Goal: Task Accomplishment & Management: Manage account settings

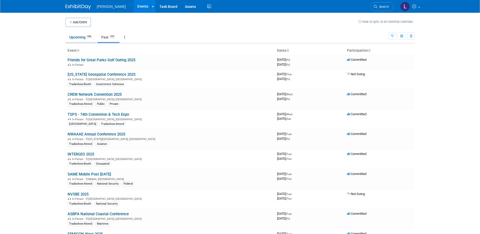
click at [78, 37] on link "Upcoming 246" at bounding box center [81, 37] width 31 height 10
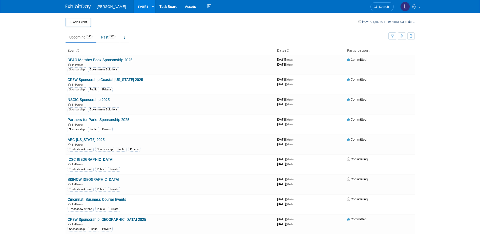
scroll to position [539, 0]
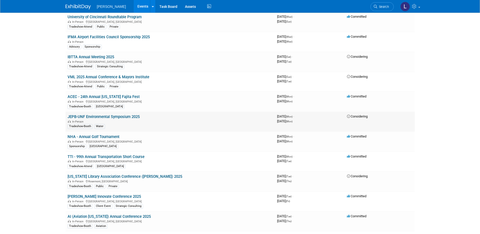
click at [112, 115] on link "JEPB-UNF Environmental Symposium 2025" at bounding box center [104, 116] width 72 height 5
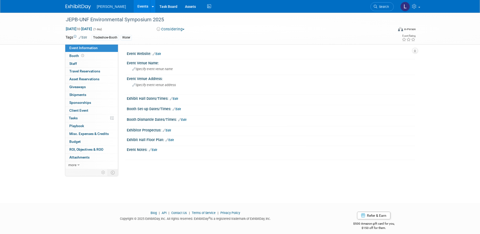
click at [92, 27] on span "Oct 13, 2025 to Oct 13, 2025" at bounding box center [79, 29] width 27 height 5
type input "Oct 13, 2025"
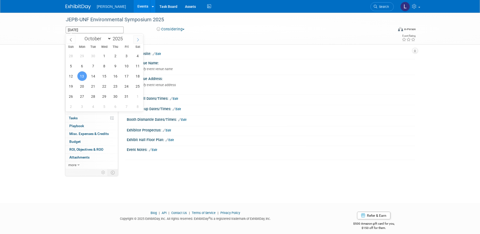
click at [136, 39] on span at bounding box center [137, 39] width 9 height 9
select select "0"
type input "2026"
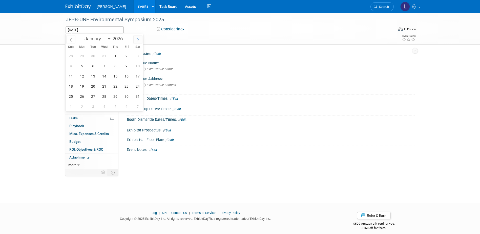
click at [136, 39] on span at bounding box center [137, 39] width 9 height 9
select select "1"
click at [127, 65] on span "13" at bounding box center [127, 66] width 10 height 10
type input "Feb 13, 2026"
click at [36, 78] on div "JEPB-UNF Environmental Symposium 2025 Oct 13, 2025 to Oct 13, 2025 (1 day) Cons…" at bounding box center [240, 103] width 480 height 181
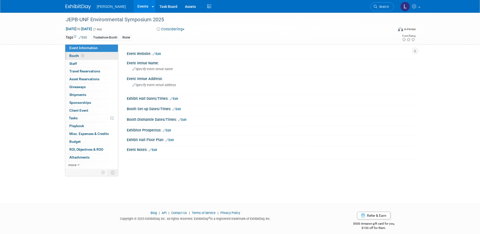
click at [87, 58] on link "Booth" at bounding box center [91, 56] width 53 height 8
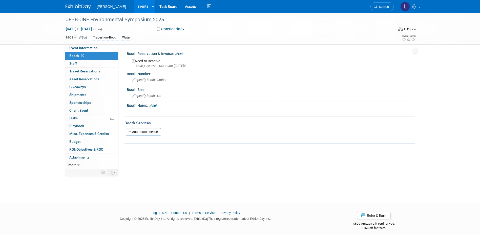
click at [156, 65] on div "Ideally by: event start date (Fri. Feb 13, 2026)?" at bounding box center [271, 66] width 279 height 5
click at [181, 53] on link "Edit" at bounding box center [179, 54] width 8 height 4
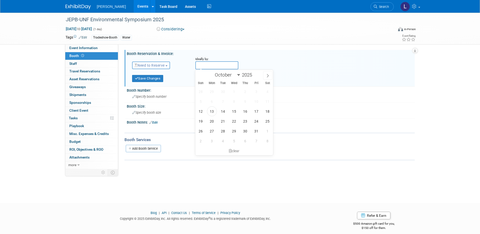
click at [203, 65] on input "text" at bounding box center [216, 65] width 43 height 8
click at [256, 111] on span "17" at bounding box center [257, 111] width 10 height 10
type input "Oct 17, 2025"
click at [151, 79] on button "Save Changes" at bounding box center [147, 78] width 31 height 7
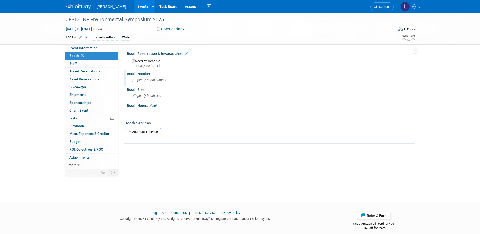
click at [154, 79] on span "Specify booth number" at bounding box center [149, 80] width 34 height 4
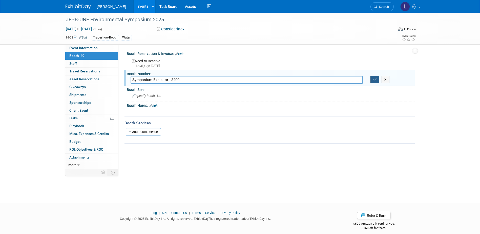
type input "Symposium Exhibitor - $400"
click at [376, 79] on icon "button" at bounding box center [375, 79] width 4 height 3
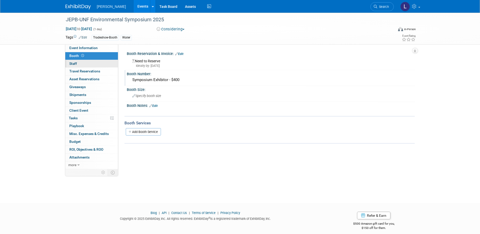
click at [82, 64] on link "0 Staff 0" at bounding box center [91, 64] width 53 height 8
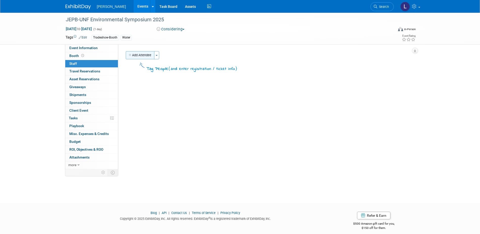
click at [141, 55] on button "Add Attendee" at bounding box center [140, 55] width 29 height 8
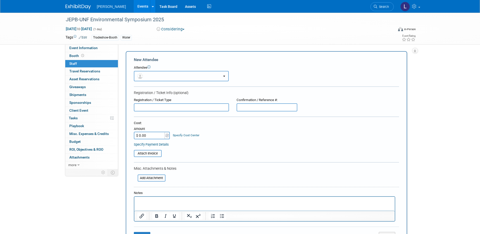
drag, startPoint x: 168, startPoint y: 74, endPoint x: 170, endPoint y: 78, distance: 4.6
click at [168, 74] on button "button" at bounding box center [181, 76] width 95 height 10
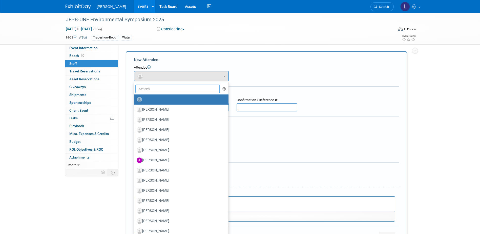
click at [173, 88] on input "text" at bounding box center [177, 89] width 85 height 9
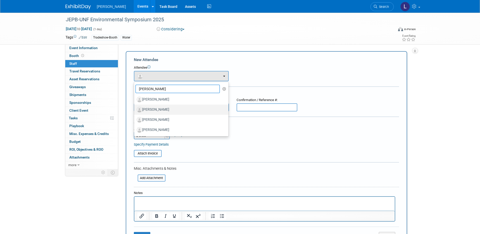
type input "johns"
click at [161, 112] on label "JP Johns" at bounding box center [180, 110] width 87 height 8
click at [135, 111] on input "JP Johns" at bounding box center [133, 108] width 3 height 3
select select "12e5ea17-e358-467e-9aa6-2bd8986018f4"
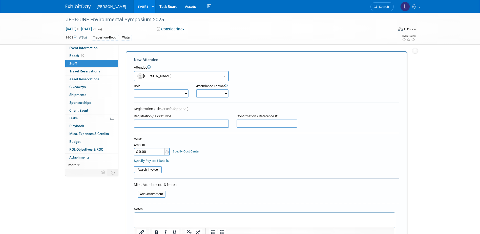
click at [161, 215] on p "Rich Text Area. Press ALT-0 for help." at bounding box center [264, 217] width 255 height 5
click at [161, 215] on p "Use free registration with booth" at bounding box center [264, 217] width 255 height 5
click at [162, 211] on div "Notes" at bounding box center [264, 209] width 261 height 5
click at [161, 215] on p "Use free registration with booth" at bounding box center [264, 217] width 255 height 5
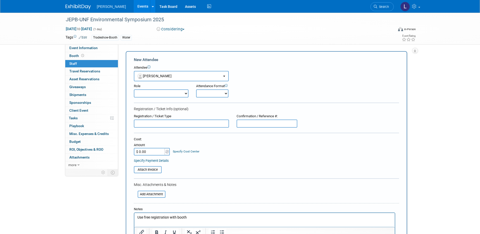
click at [163, 218] on p "Use free registration with booth" at bounding box center [264, 217] width 255 height 5
click at [163, 220] on html "Use free registration with booth" at bounding box center [264, 216] width 260 height 7
copy p "Use free registration with booth"
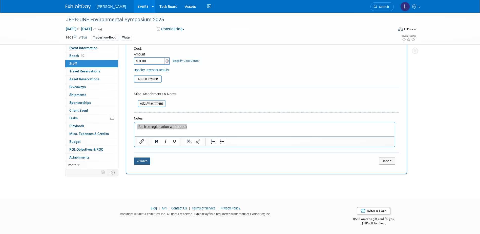
click at [137, 160] on icon "submit" at bounding box center [139, 160] width 4 height 3
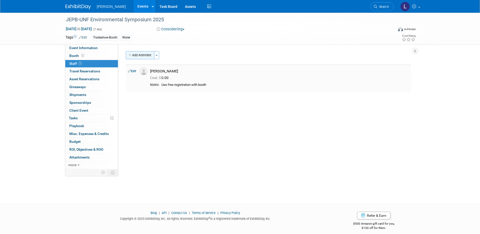
click at [140, 55] on button "Add Attendee" at bounding box center [140, 55] width 29 height 8
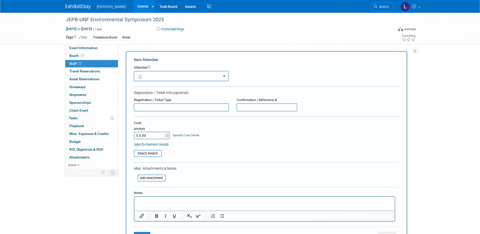
click at [151, 75] on button "button" at bounding box center [181, 76] width 95 height 10
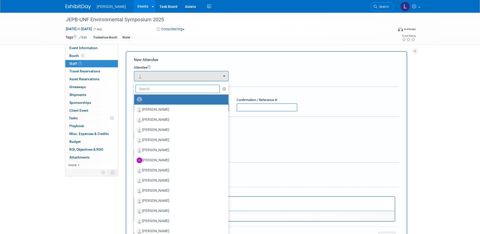
click at [151, 91] on input "text" at bounding box center [177, 89] width 85 height 9
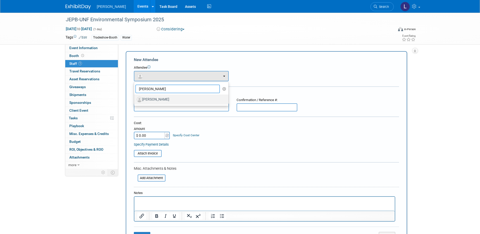
type input "burke"
click at [153, 101] on label "Jacob Burkey" at bounding box center [180, 99] width 87 height 8
click at [142, 204] on html at bounding box center [264, 200] width 260 height 7
click at [159, 102] on label "Jacob Burkey" at bounding box center [180, 99] width 87 height 8
click at [135, 100] on input "Jacob Burkey" at bounding box center [133, 98] width 3 height 3
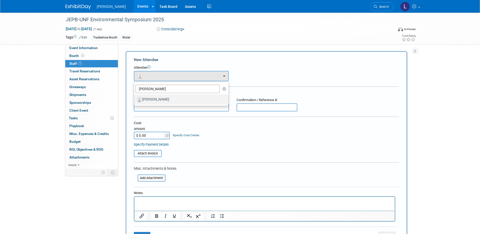
select select "2ba8b32a-8015-4d3b-82fd-a4cdb6053106"
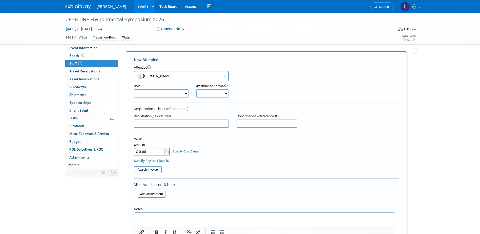
click at [148, 213] on div at bounding box center [264, 224] width 261 height 25
click at [148, 217] on p "Rich Text Area. Press ALT-0 for help." at bounding box center [264, 217] width 255 height 5
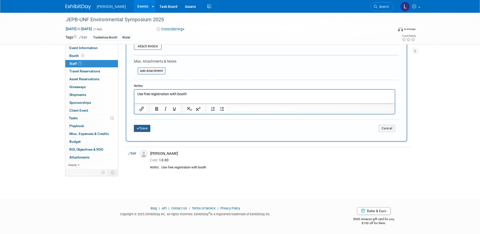
click at [139, 128] on icon "submit" at bounding box center [139, 128] width 4 height 3
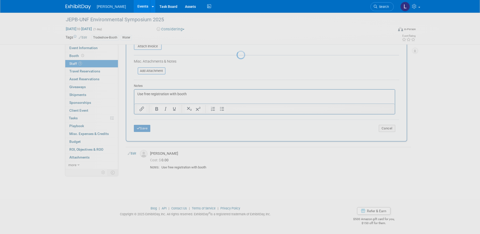
scroll to position [5, 0]
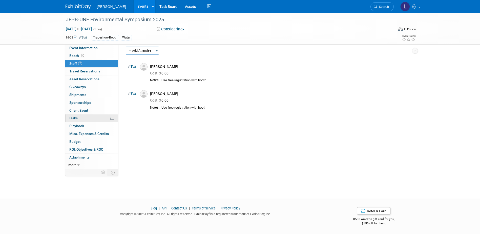
click at [88, 116] on link "0% Tasks 0%" at bounding box center [91, 118] width 53 height 8
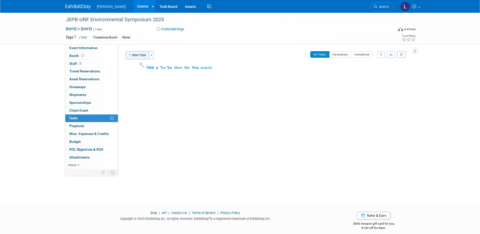
click at [140, 56] on button "New Task" at bounding box center [137, 55] width 23 height 8
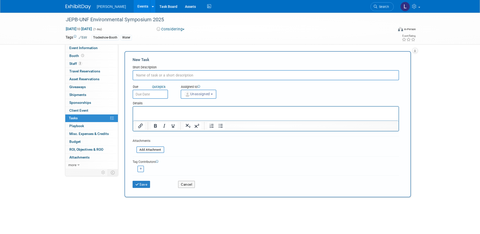
click at [164, 77] on input "text" at bounding box center [266, 75] width 266 height 10
type input "R"
type input "Secure symposium exhibitor - 2 free registrations use for JP Johns and Jacob Bu…"
click at [185, 187] on button "Cancel" at bounding box center [186, 184] width 17 height 7
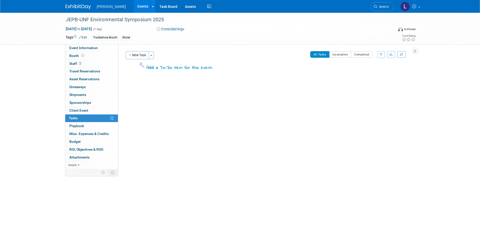
click at [140, 53] on button "New Task" at bounding box center [137, 55] width 23 height 8
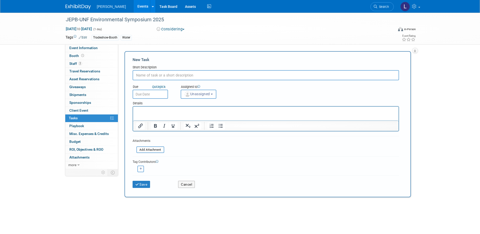
click at [158, 74] on input "text" at bounding box center [266, 75] width 266 height 10
type input "Change registrant information from Lindsey to Jacob and JP Johns"
click at [147, 184] on button "Save" at bounding box center [142, 184] width 18 height 7
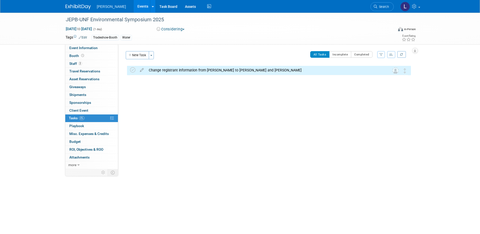
click at [190, 69] on div "Change registrant information from Lindsey to Jacob and JP Johns" at bounding box center [264, 70] width 236 height 9
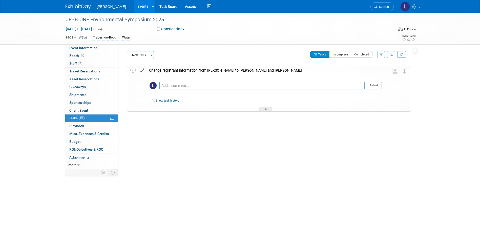
click at [140, 71] on icon at bounding box center [142, 69] width 9 height 6
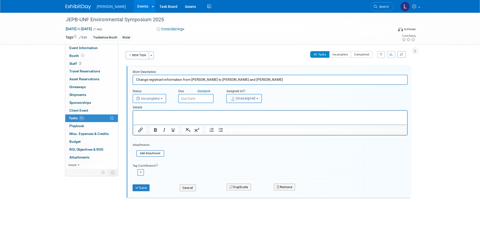
click at [237, 95] on button "Unassigned" at bounding box center [244, 98] width 36 height 9
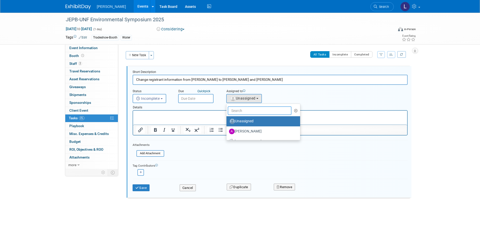
click at [244, 114] on input "text" at bounding box center [260, 110] width 64 height 9
click at [216, 165] on div "Tag Contributors" at bounding box center [270, 164] width 275 height 5
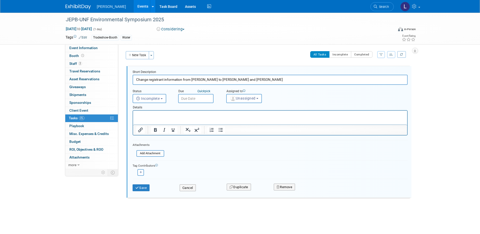
click at [136, 191] on div "Save" at bounding box center [152, 186] width 47 height 10
click at [85, 57] on link "Booth" at bounding box center [91, 56] width 53 height 8
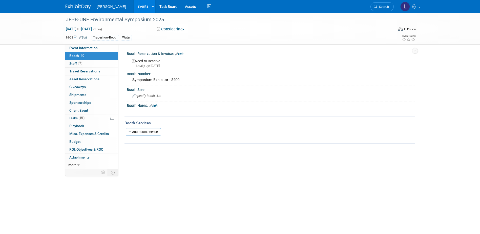
click at [182, 52] on link "Edit" at bounding box center [179, 54] width 8 height 4
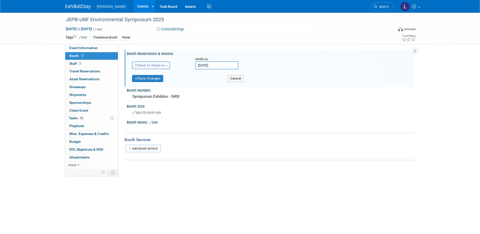
click at [156, 64] on span "Need to Reserve" at bounding box center [150, 65] width 30 height 4
click at [160, 82] on link "Reserved" at bounding box center [159, 80] width 54 height 7
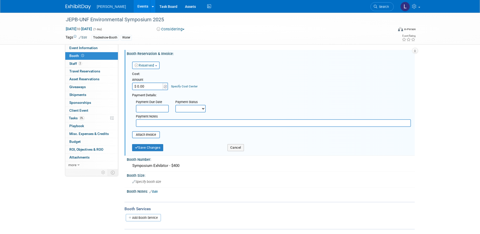
click at [191, 107] on select "Not Paid Yet Partially Paid Paid in Full" at bounding box center [190, 109] width 30 height 8
select select "1"
click at [175, 105] on select "Not Paid Yet Partially Paid Paid in Full" at bounding box center [190, 109] width 30 height 8
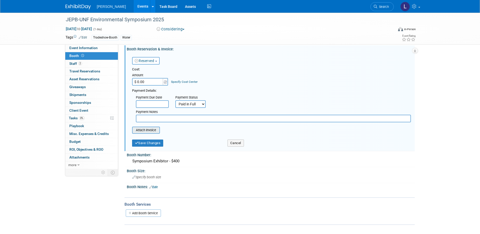
scroll to position [6, 0]
click at [145, 128] on input "file" at bounding box center [129, 129] width 60 height 6
click at [148, 144] on button "Save Changes" at bounding box center [147, 141] width 31 height 7
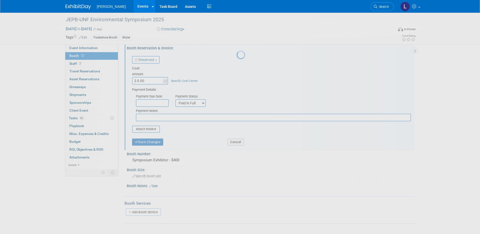
scroll to position [0, 0]
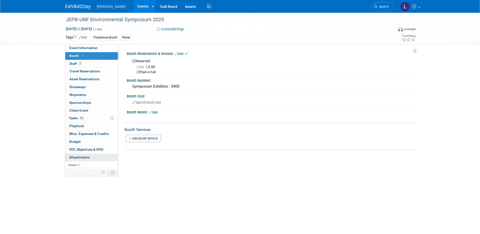
click at [88, 157] on span "Attachments 0" at bounding box center [79, 157] width 20 height 4
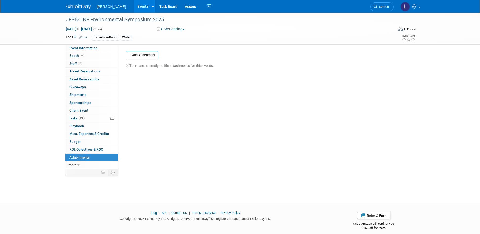
click at [134, 58] on button "Add Attachment" at bounding box center [142, 55] width 32 height 8
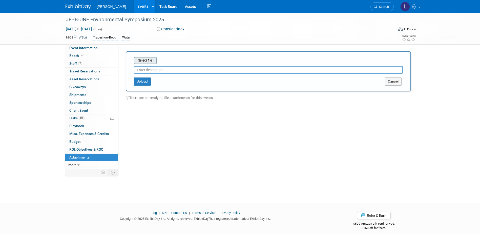
click at [148, 60] on input "file" at bounding box center [126, 60] width 60 height 6
click at [147, 79] on button "Upload" at bounding box center [142, 79] width 17 height 8
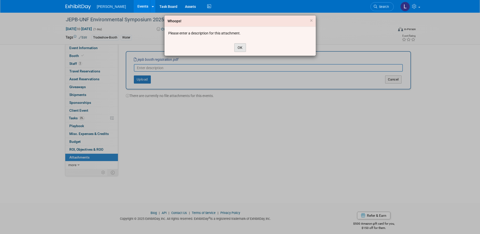
click at [238, 45] on button "OK" at bounding box center [240, 47] width 12 height 9
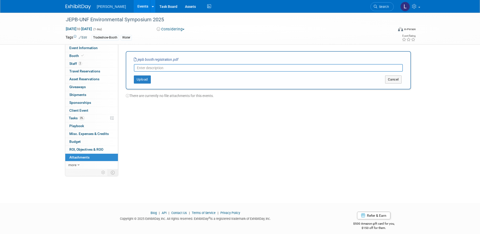
click at [202, 68] on input "text" at bounding box center [268, 68] width 269 height 8
click at [144, 81] on button "Upload" at bounding box center [142, 79] width 17 height 8
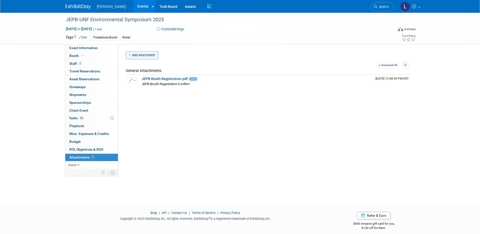
click at [148, 54] on button "Add Attachment" at bounding box center [142, 55] width 32 height 8
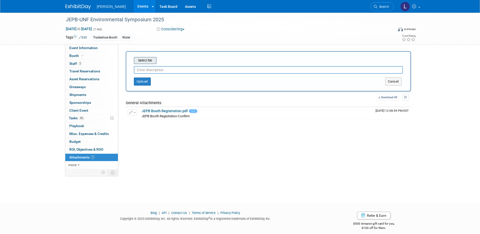
click at [149, 59] on input "file" at bounding box center [126, 60] width 60 height 6
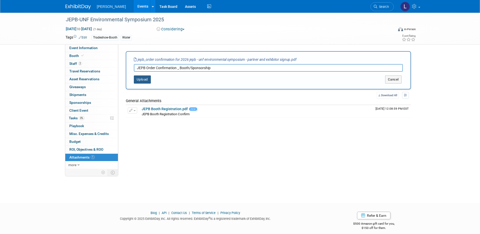
type input "JEPB Order Confirmation _ Booth/Sponsorship"
click at [150, 79] on div "Upload" at bounding box center [185, 79] width 118 height 8
click at [150, 79] on button "Upload" at bounding box center [142, 79] width 17 height 8
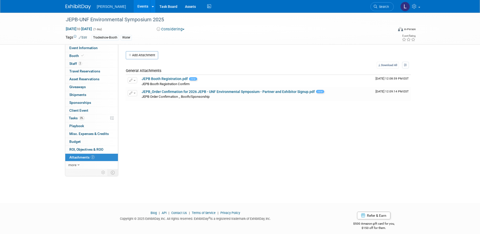
click at [146, 59] on button "Add Attachment" at bounding box center [142, 55] width 32 height 8
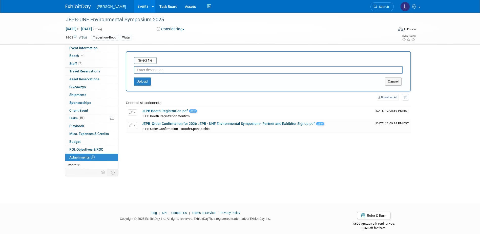
click at [146, 56] on div "Select file This is an invoice Upload Cancel" at bounding box center [268, 71] width 285 height 40
click at [147, 60] on input "file" at bounding box center [126, 60] width 60 height 6
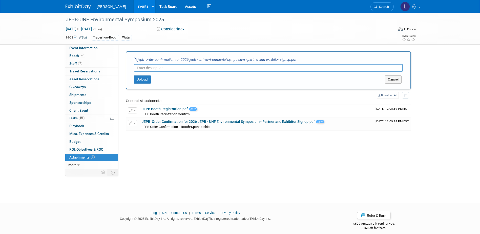
click at [175, 70] on input "text" at bounding box center [268, 68] width 269 height 8
type input "JEPB Order Confirmation 2"
click at [147, 80] on button "Upload" at bounding box center [142, 79] width 17 height 8
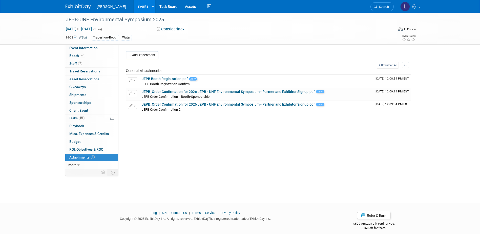
click at [176, 30] on button "Considering" at bounding box center [171, 29] width 32 height 5
click at [180, 35] on link "Committed" at bounding box center [175, 37] width 40 height 7
click at [92, 57] on link "Booth" at bounding box center [91, 56] width 53 height 8
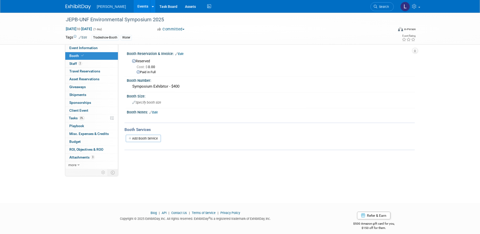
click at [180, 55] on link "Edit" at bounding box center [179, 54] width 8 height 4
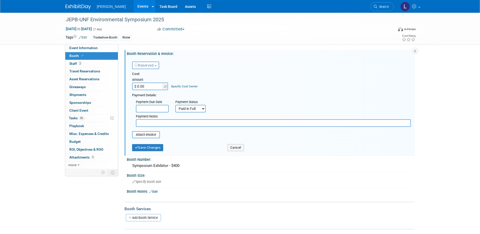
click at [156, 88] on input "$ 0.00" at bounding box center [148, 86] width 32 height 8
type input "$ 400.00"
click at [154, 149] on button "Save Changes" at bounding box center [147, 147] width 31 height 7
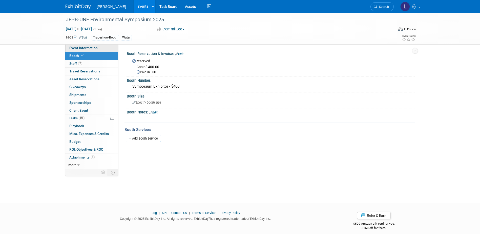
click at [95, 47] on span "Event Information" at bounding box center [83, 48] width 28 height 4
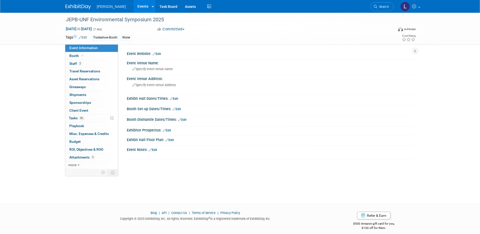
click at [156, 52] on link "Edit" at bounding box center [157, 54] width 8 height 4
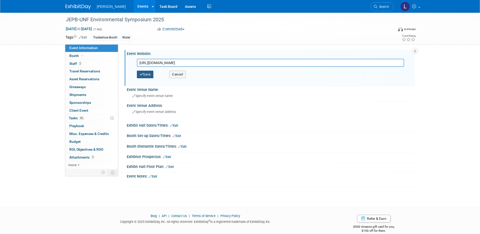
type input "https://www.jacksonville.gov/environmental-symposium"
click at [148, 75] on button "Save" at bounding box center [145, 75] width 17 height 8
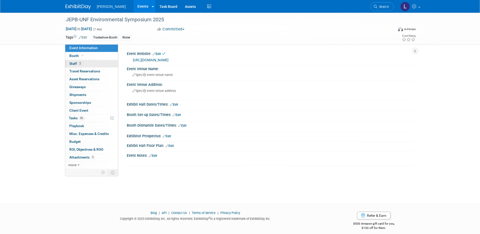
click at [89, 64] on link "2 Staff 2" at bounding box center [91, 64] width 53 height 8
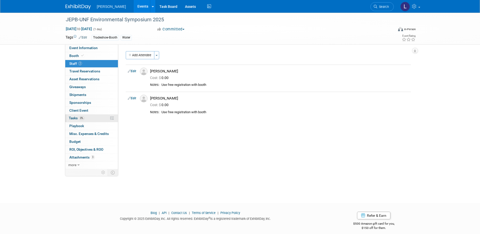
scroll to position [5, 0]
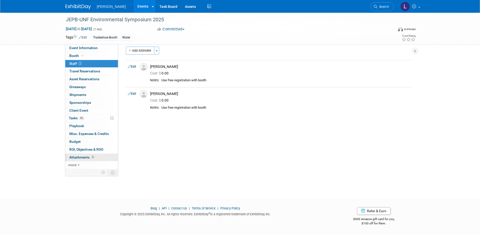
click at [85, 158] on span "Attachments 3" at bounding box center [81, 157] width 25 height 4
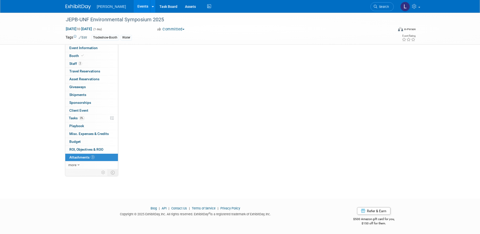
scroll to position [0, 0]
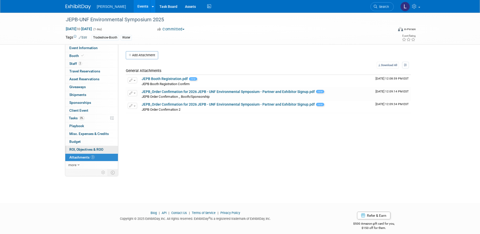
click at [85, 149] on span "ROI, Objectives & ROO 0" at bounding box center [86, 149] width 34 height 4
